Goal: Task Accomplishment & Management: Use online tool/utility

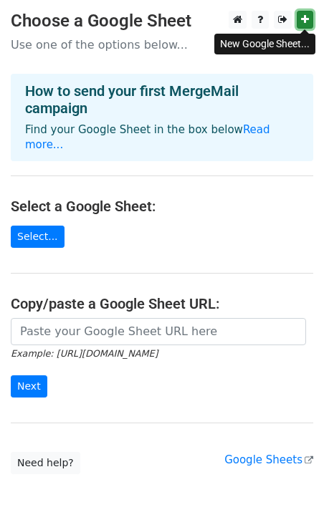
click at [306, 21] on icon at bounding box center [305, 19] width 8 height 10
click at [302, 20] on icon at bounding box center [305, 19] width 8 height 10
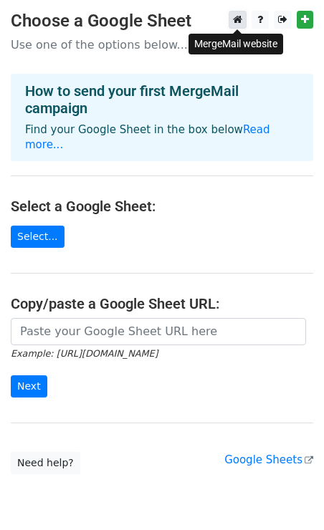
click at [238, 16] on icon at bounding box center [237, 19] width 9 height 10
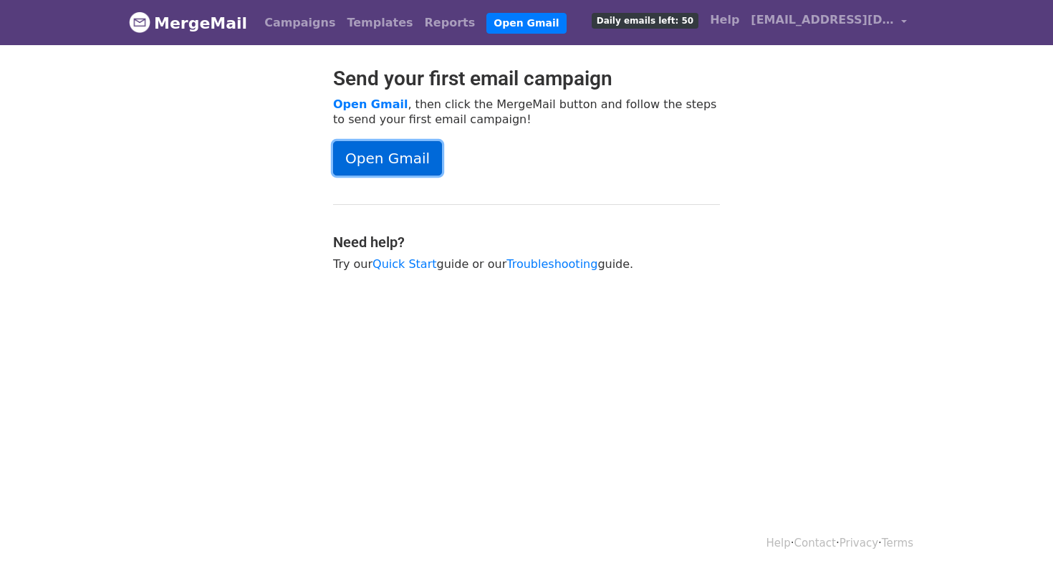
click at [393, 165] on link "Open Gmail" at bounding box center [387, 158] width 109 height 34
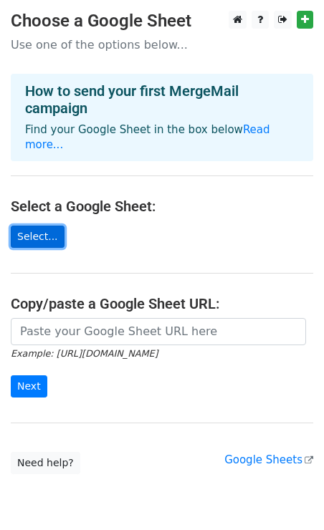
click at [42, 226] on link "Select..." at bounding box center [38, 237] width 54 height 22
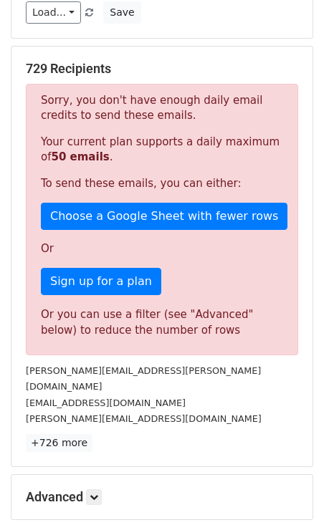
scroll to position [230, 0]
